Goal: Task Accomplishment & Management: Use online tool/utility

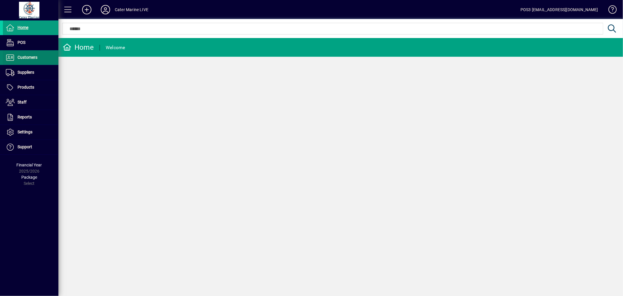
click at [33, 59] on span "Customers" at bounding box center [28, 57] width 20 height 5
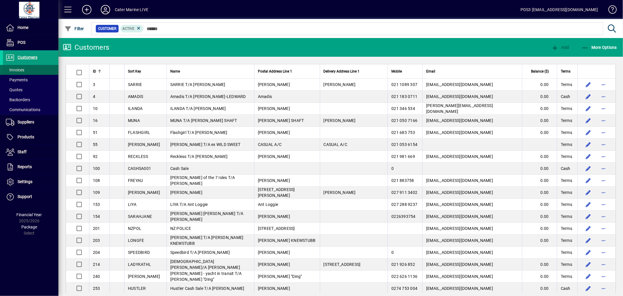
click at [14, 67] on span "Invoices" at bounding box center [13, 70] width 21 height 6
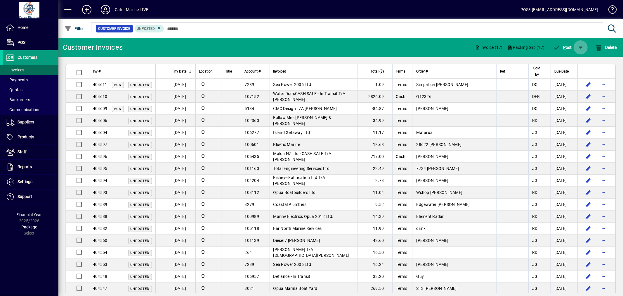
click at [582, 46] on span "button" at bounding box center [581, 47] width 14 height 14
click at [568, 61] on span "P ost & Email" at bounding box center [563, 62] width 35 height 5
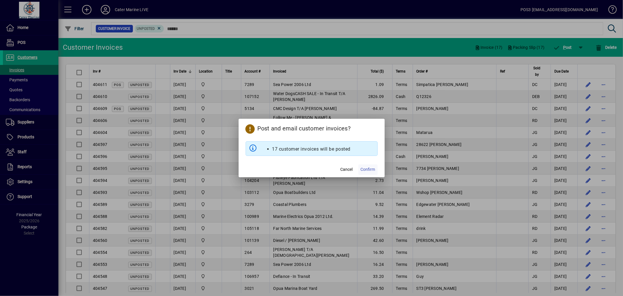
click at [364, 170] on span "Confirm" at bounding box center [368, 169] width 15 height 6
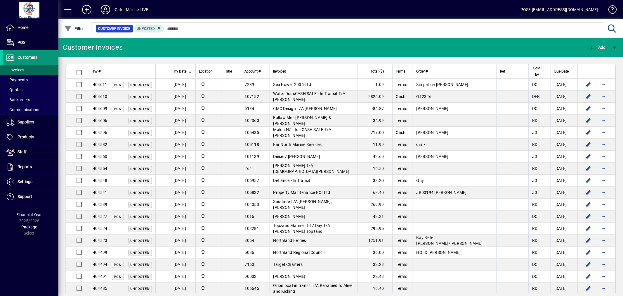
click at [28, 56] on span "Customers" at bounding box center [28, 57] width 20 height 5
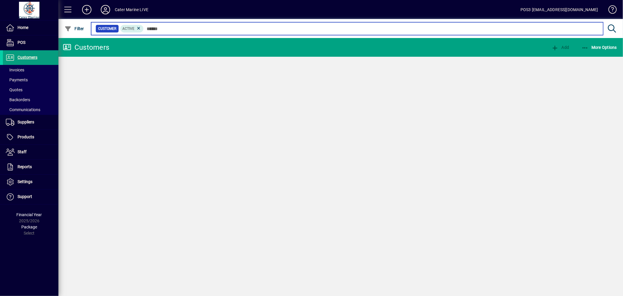
click at [175, 30] on input "text" at bounding box center [371, 29] width 455 height 8
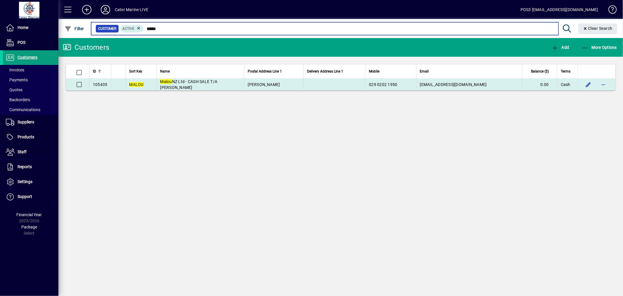
type input "*****"
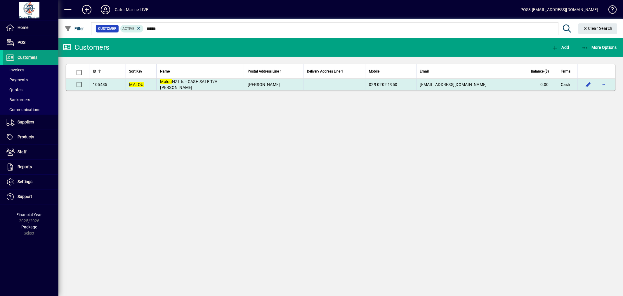
click at [296, 82] on td "[PERSON_NAME]" at bounding box center [273, 85] width 59 height 12
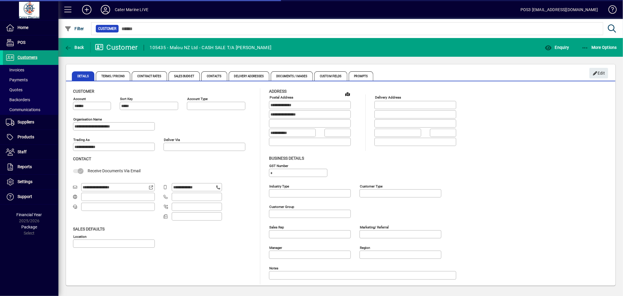
type input "**********"
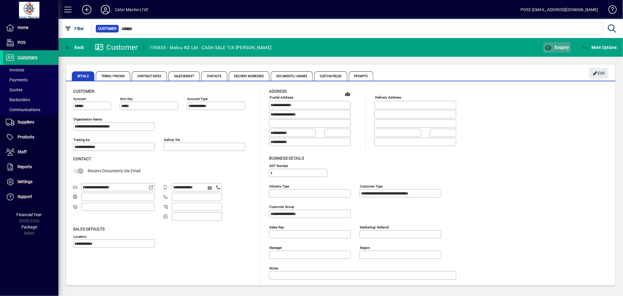
click at [551, 46] on icon "button" at bounding box center [548, 48] width 7 height 6
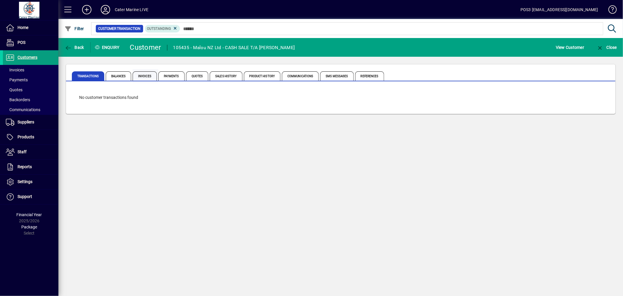
click at [138, 77] on span "Invoices" at bounding box center [145, 75] width 24 height 9
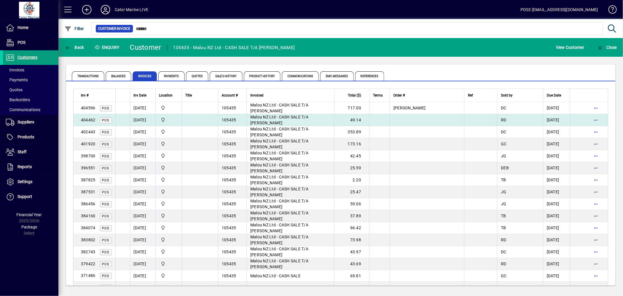
click at [418, 120] on td at bounding box center [427, 120] width 74 height 12
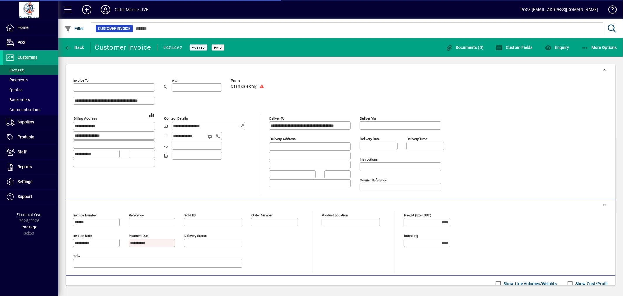
type input "**********"
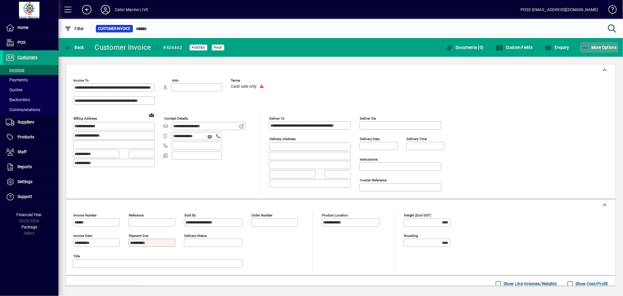
click at [588, 43] on span "button" at bounding box center [599, 47] width 39 height 14
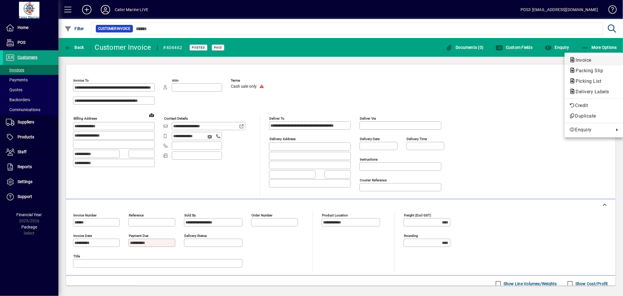
click at [582, 59] on span "Invoice" at bounding box center [581, 60] width 25 height 6
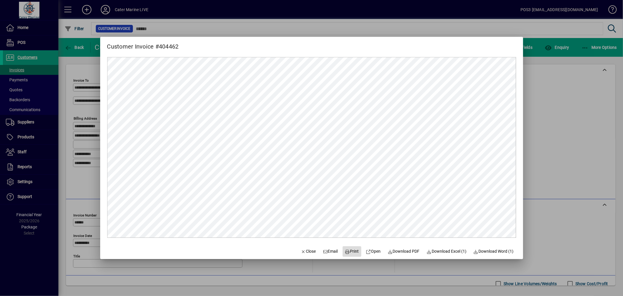
click at [348, 250] on span "Print" at bounding box center [352, 251] width 14 height 6
click at [303, 249] on span "Close" at bounding box center [308, 251] width 15 height 6
